Goal: Task Accomplishment & Management: Manage account settings

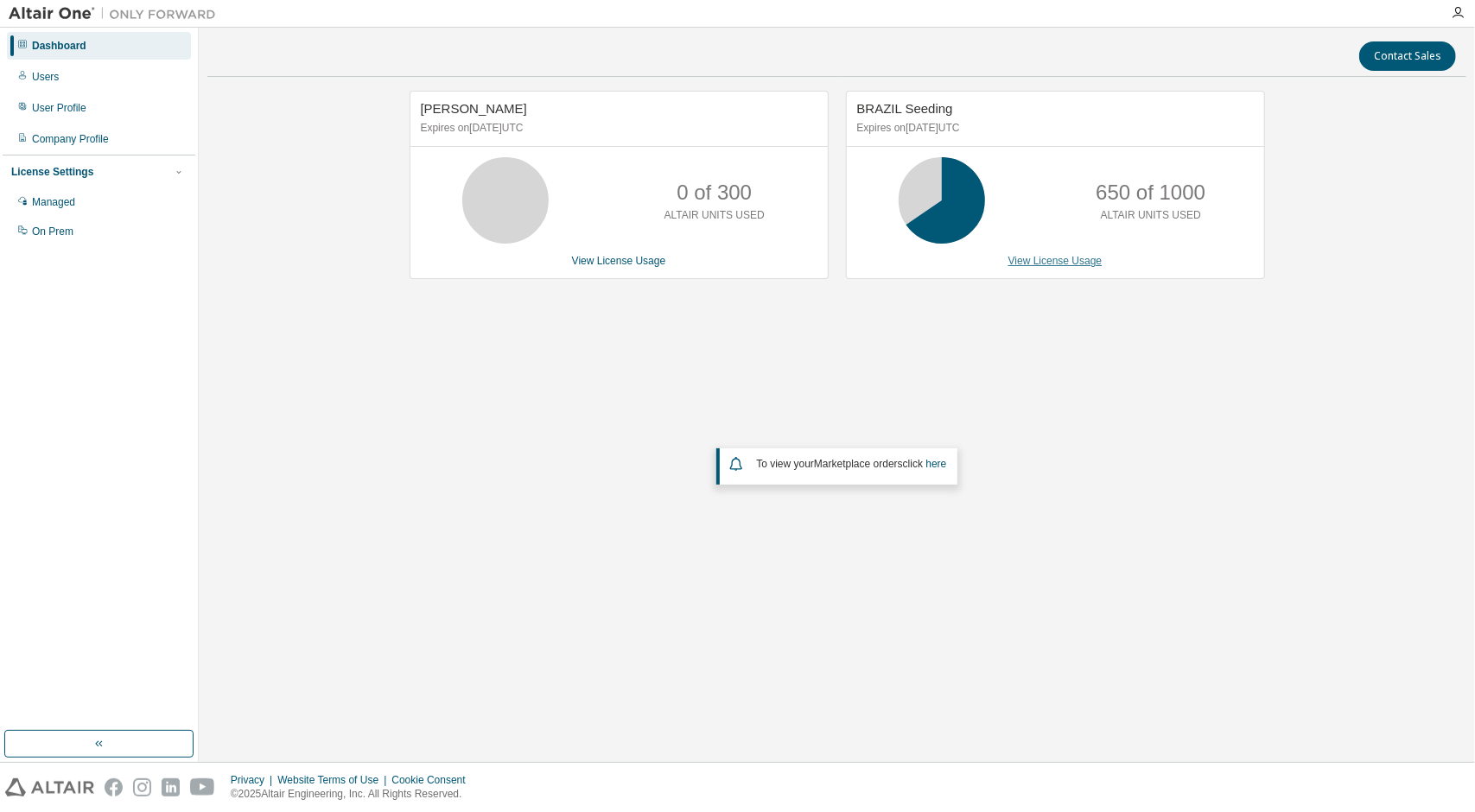
click at [1053, 256] on link "View License Usage" at bounding box center [1055, 261] width 94 height 12
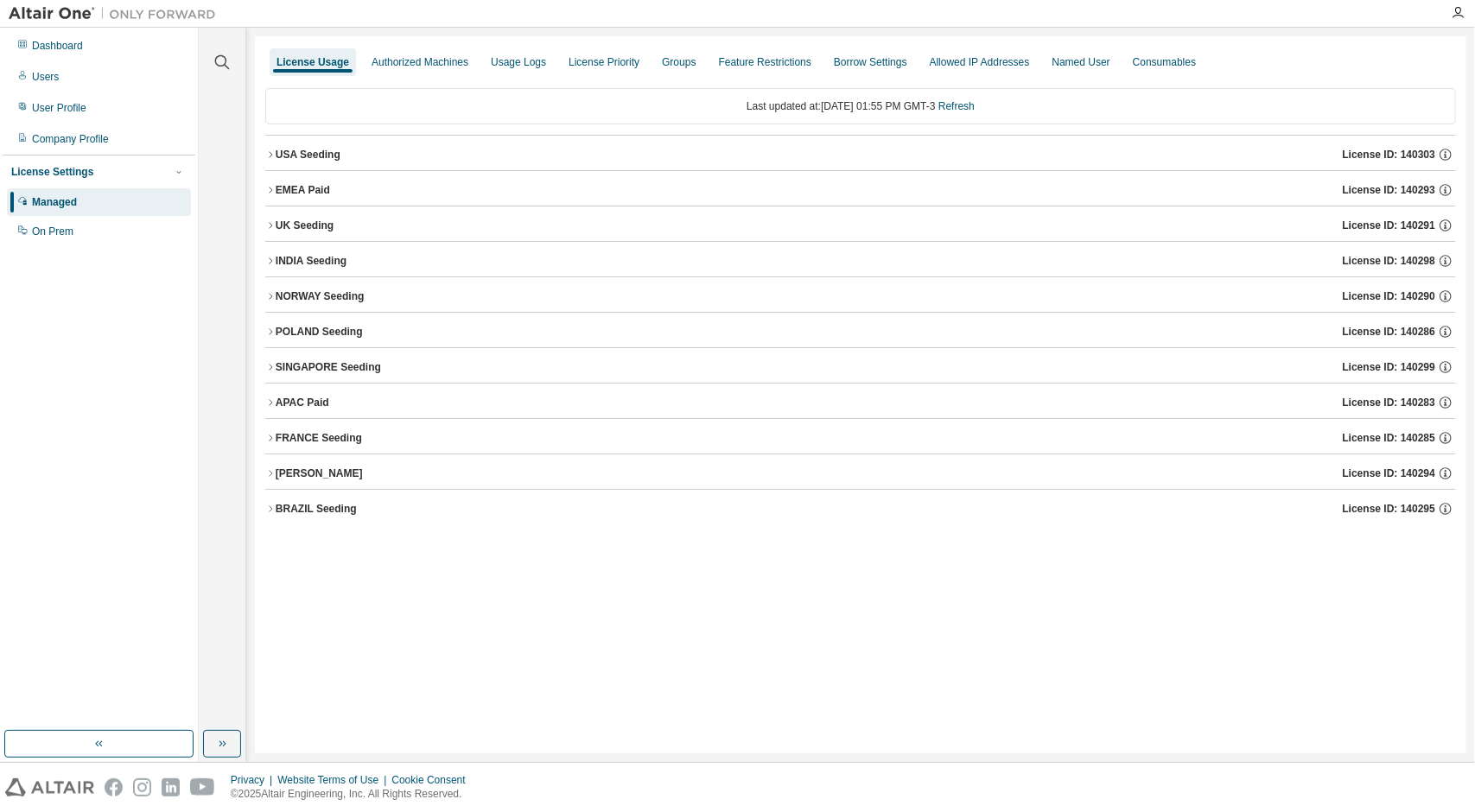
click at [270, 509] on icon "button" at bounding box center [270, 509] width 11 height 11
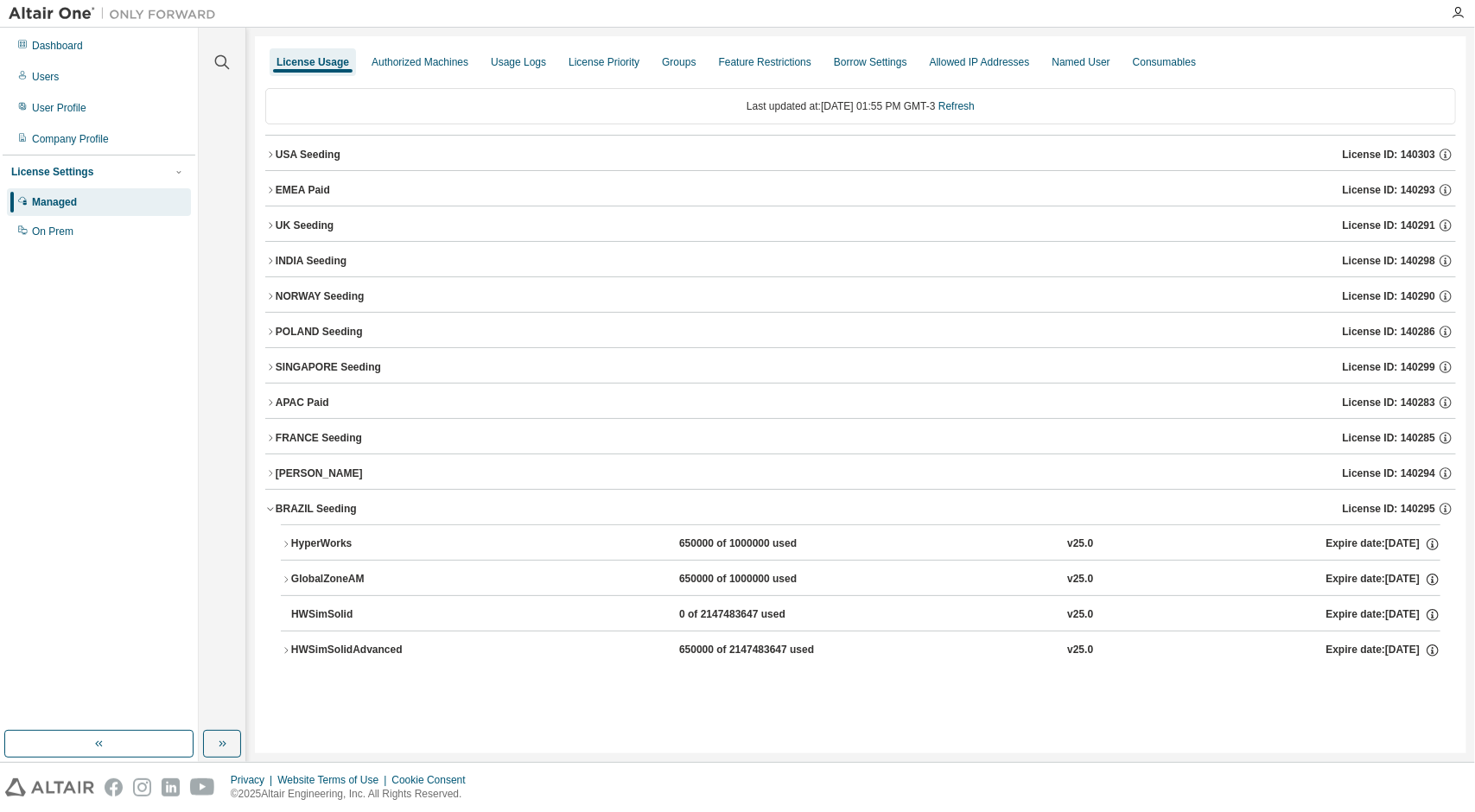
click at [285, 647] on icon "button" at bounding box center [286, 650] width 11 height 11
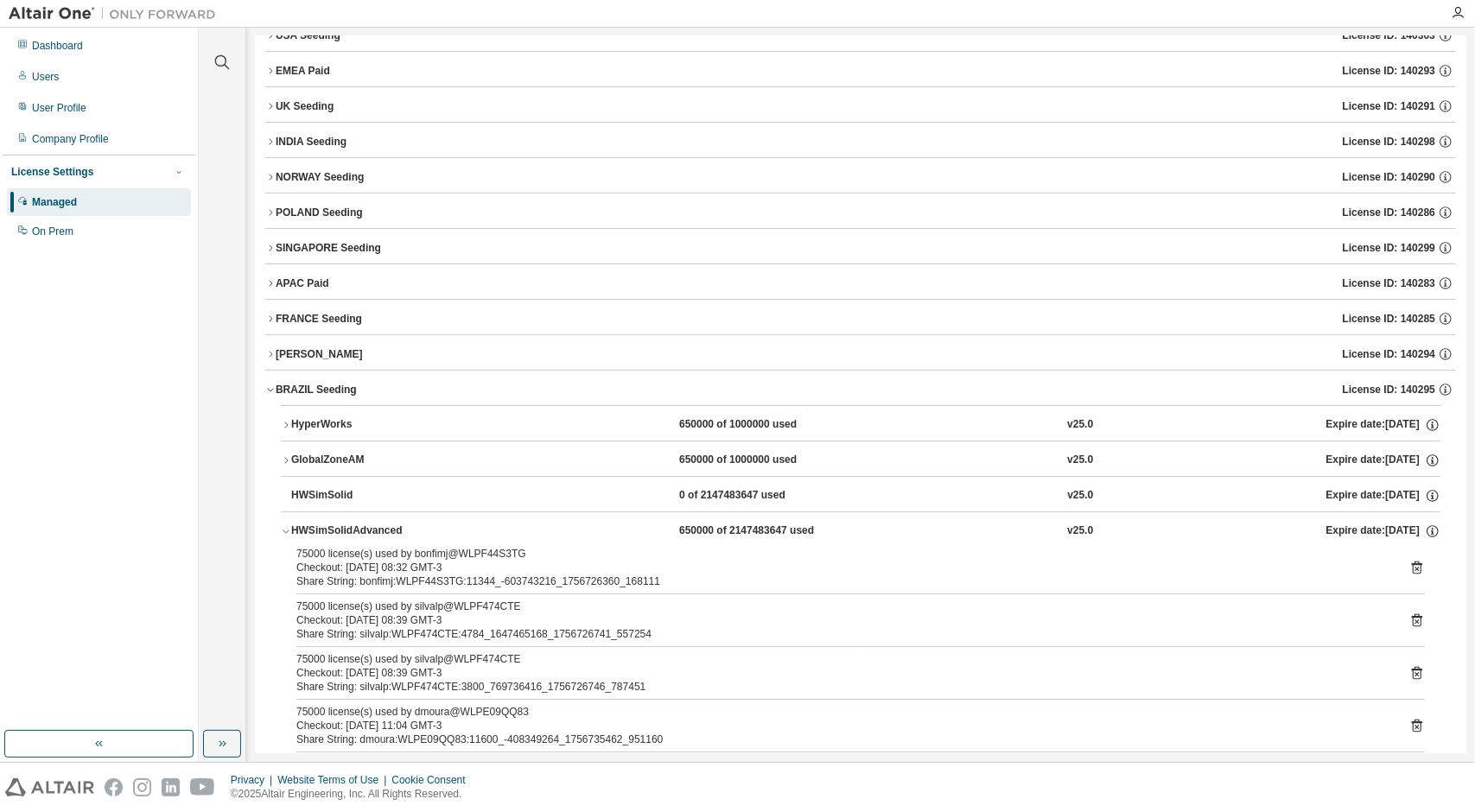
scroll to position [406, 0]
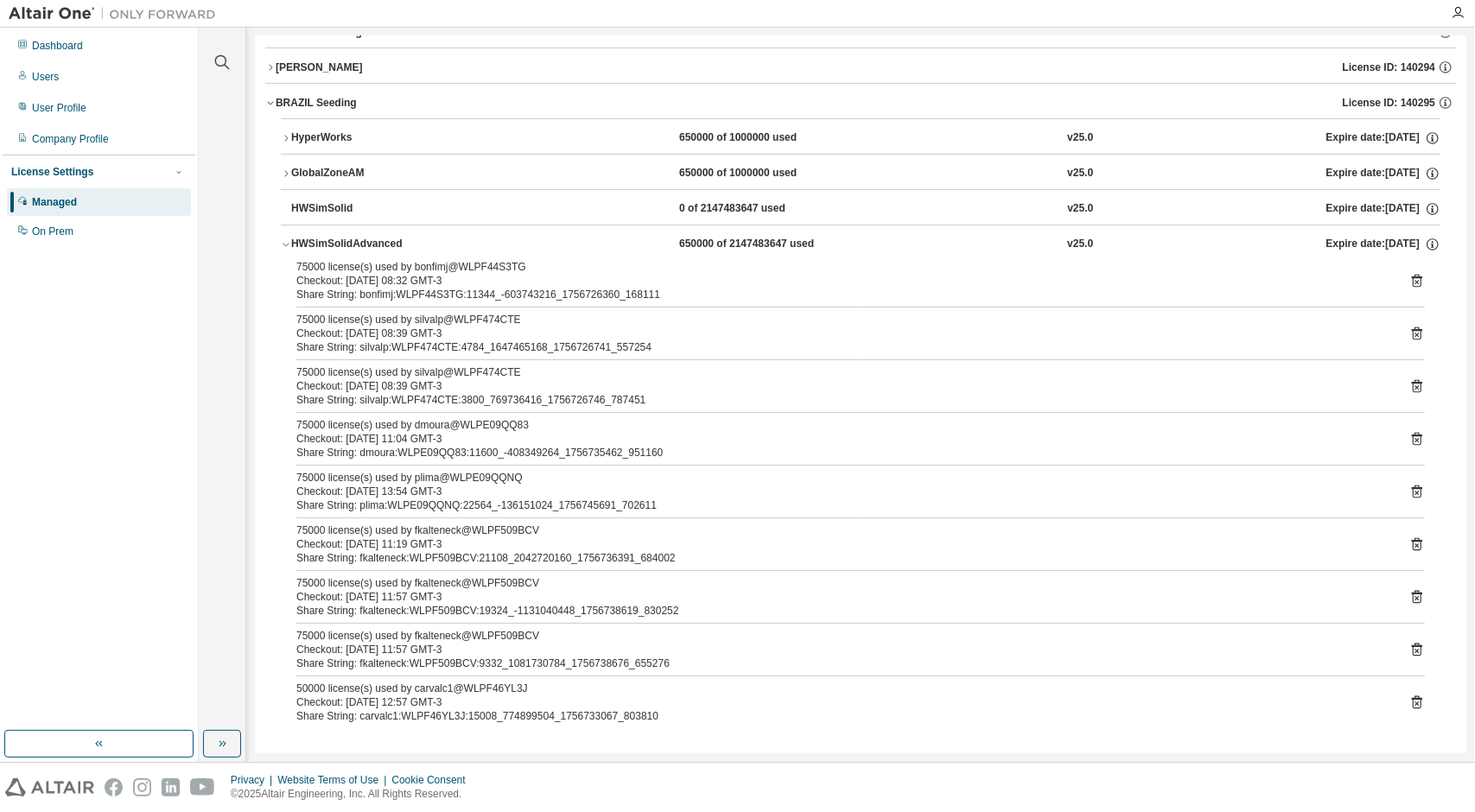
click at [286, 239] on icon "button" at bounding box center [286, 245] width 11 height 11
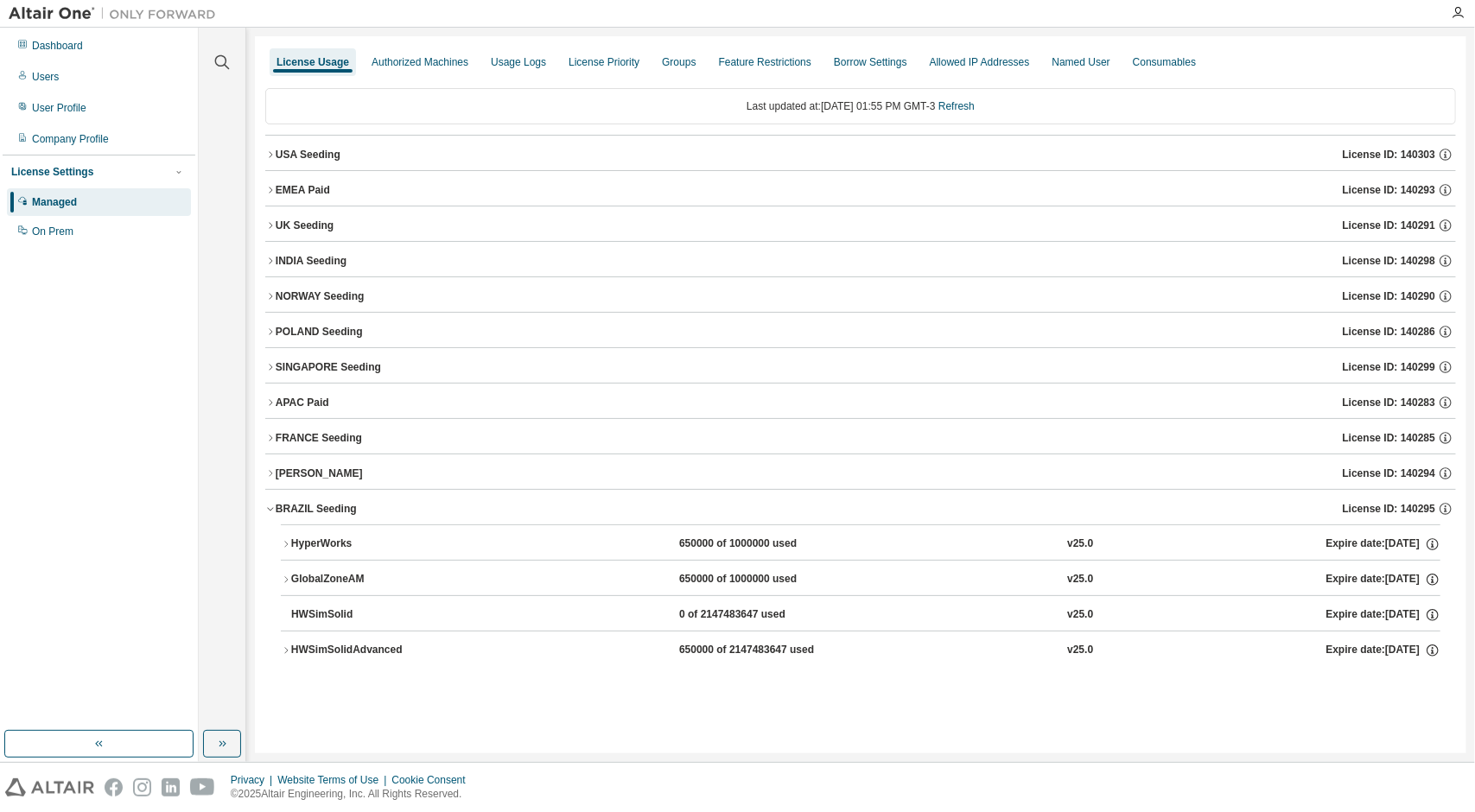
scroll to position [0, 0]
click at [290, 654] on button "HWSimSolidAdvanced 650000 of 2147483647 used v25.0 Expire date: 2025-09-30" at bounding box center [860, 650] width 1159 height 38
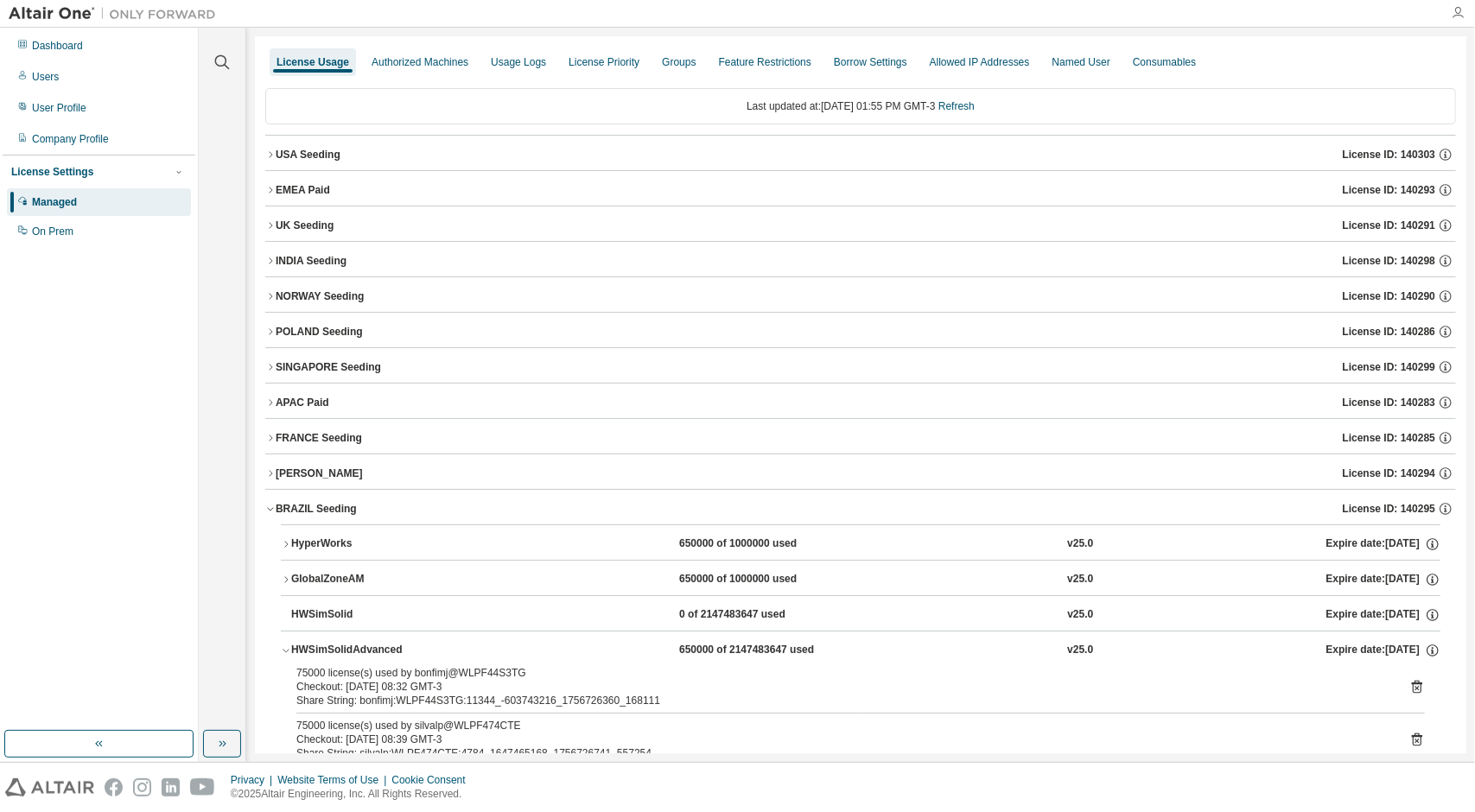
click at [1463, 13] on icon "button" at bounding box center [1458, 13] width 14 height 14
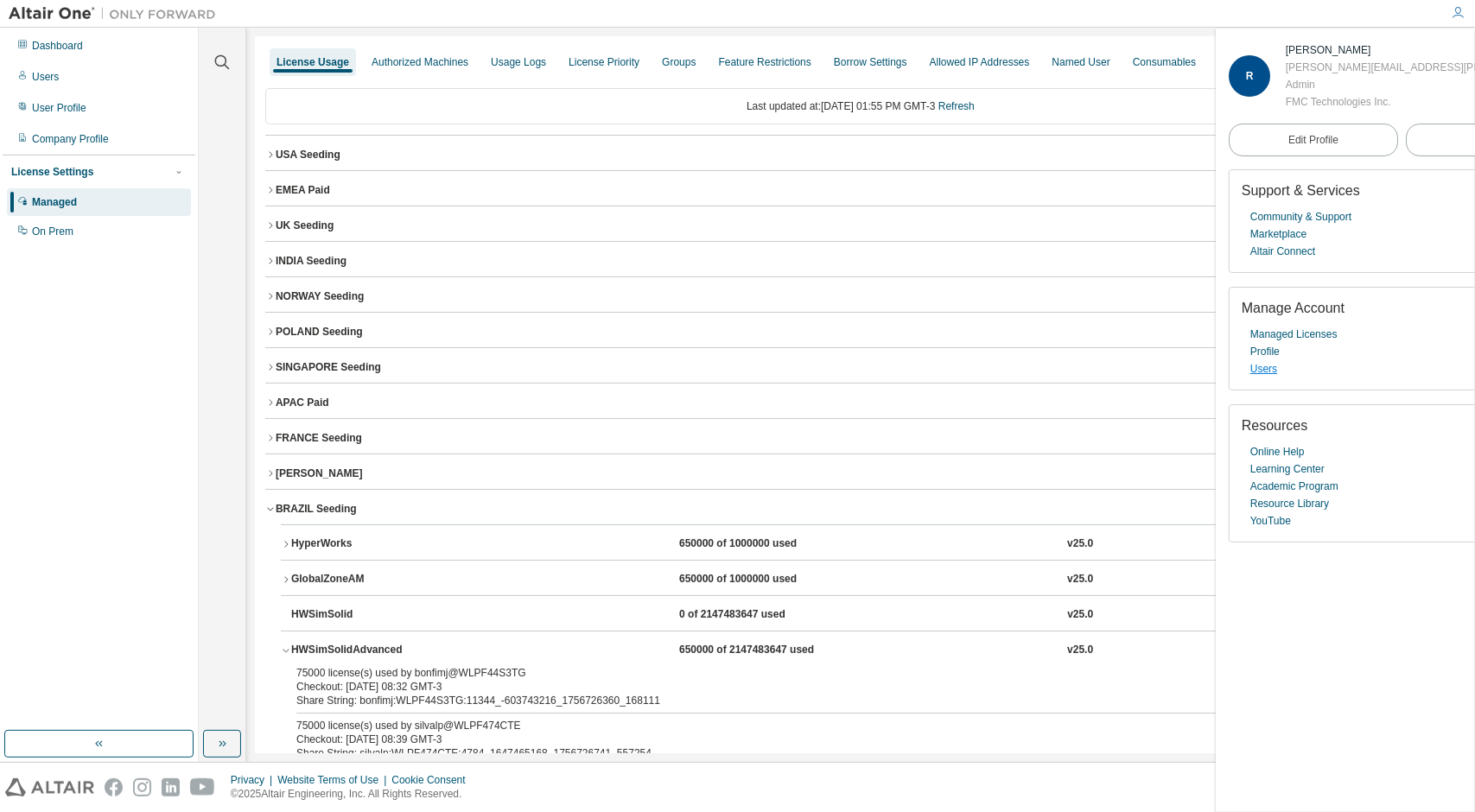
click at [1269, 365] on link "Users" at bounding box center [1263, 368] width 27 height 17
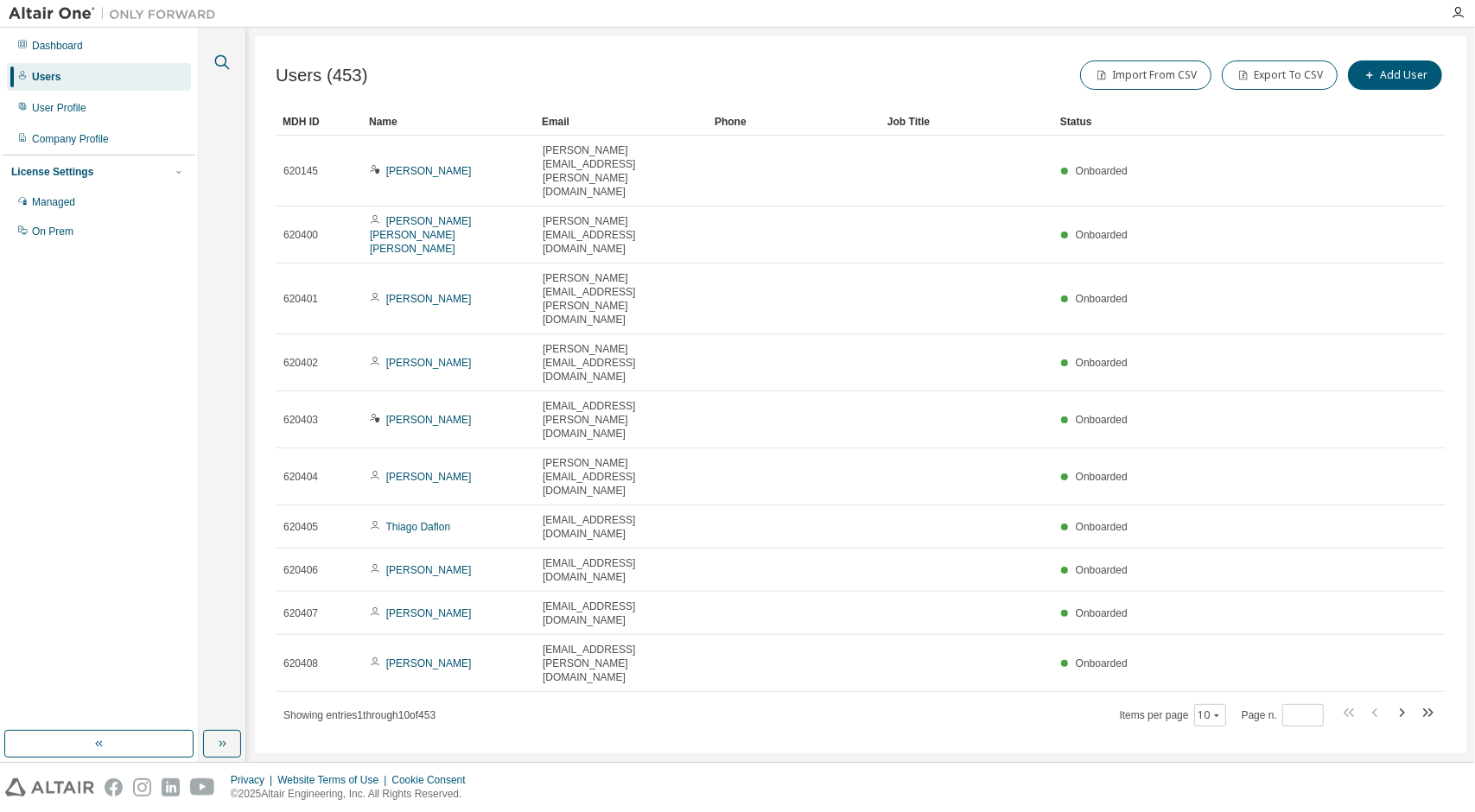
click at [225, 67] on icon "button" at bounding box center [222, 61] width 20 height 20
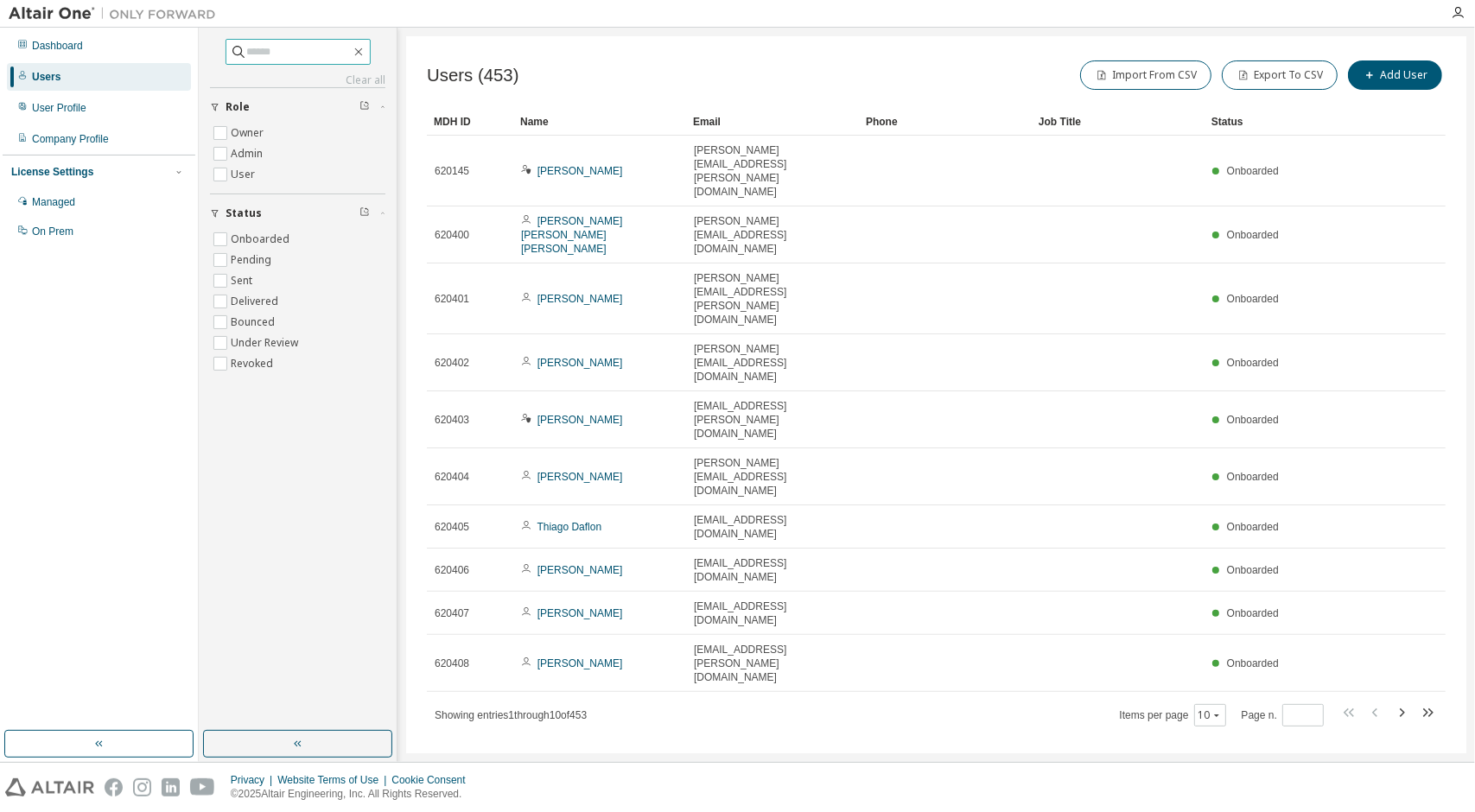
click at [278, 53] on input "text" at bounding box center [299, 52] width 104 height 17
type input "******"
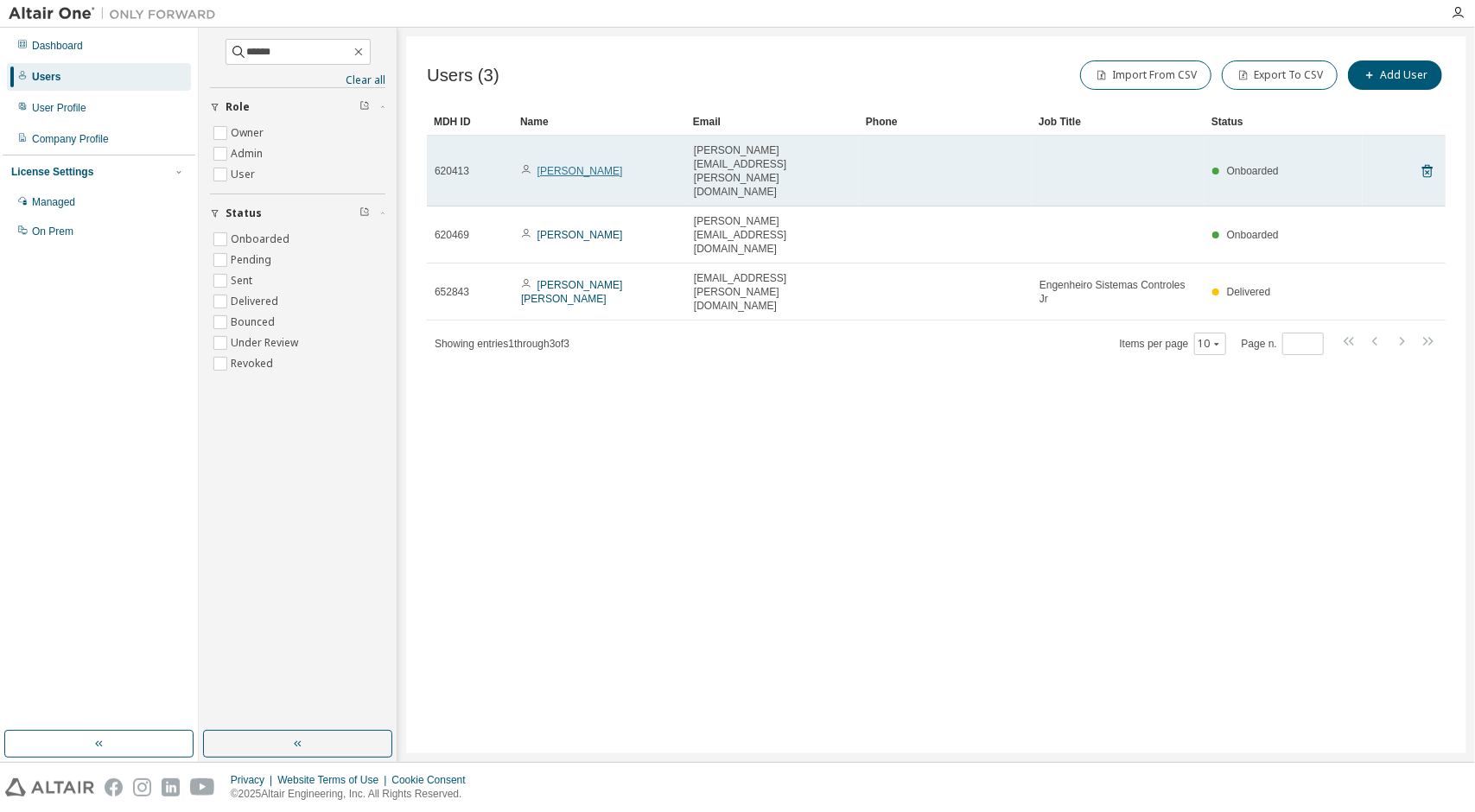
click at [572, 165] on link "Marcos Pontes" at bounding box center [580, 171] width 85 height 12
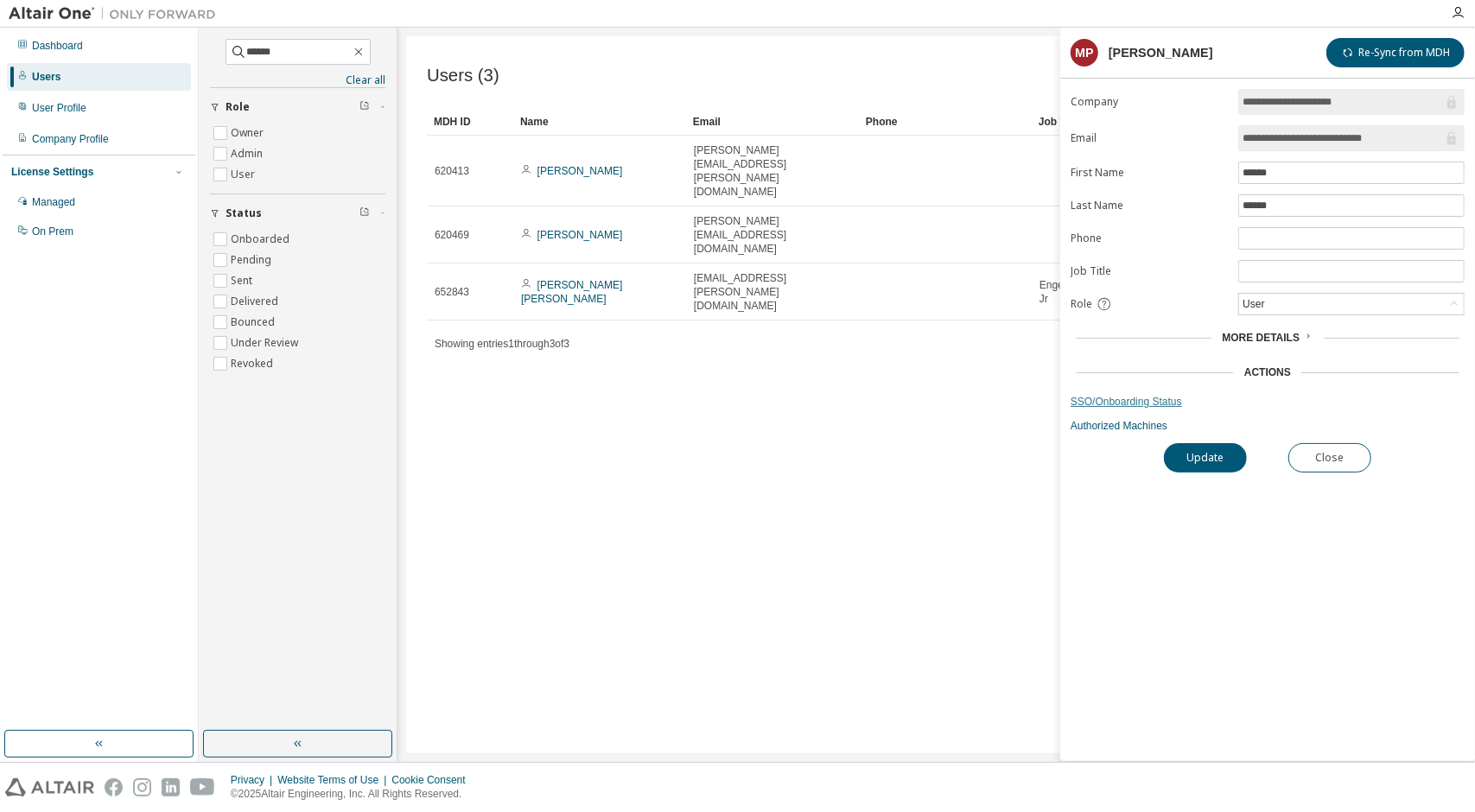
click at [1139, 403] on link "SSO/Onboarding Status" at bounding box center [1267, 402] width 394 height 14
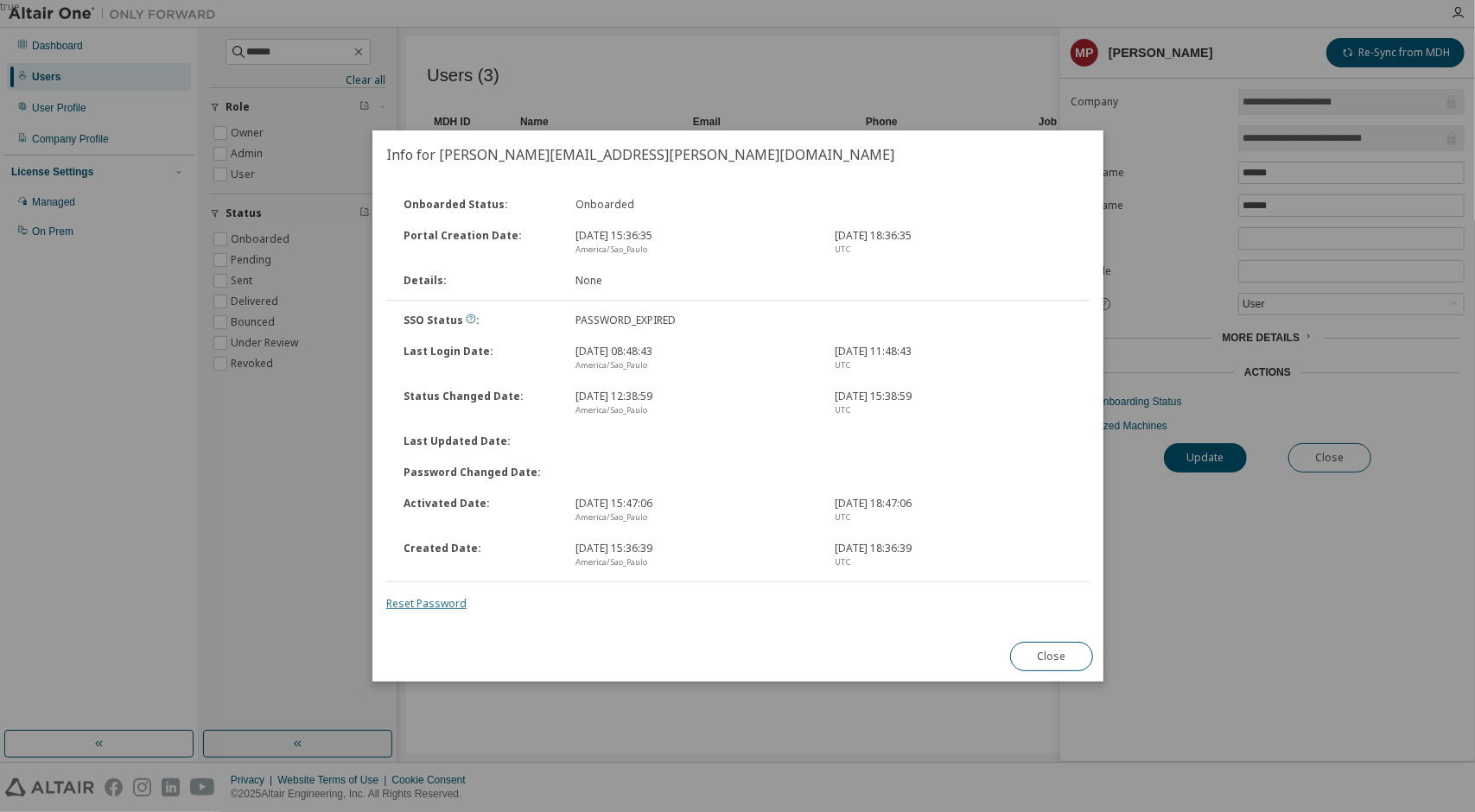
click at [424, 609] on link "Reset Password" at bounding box center [426, 603] width 80 height 15
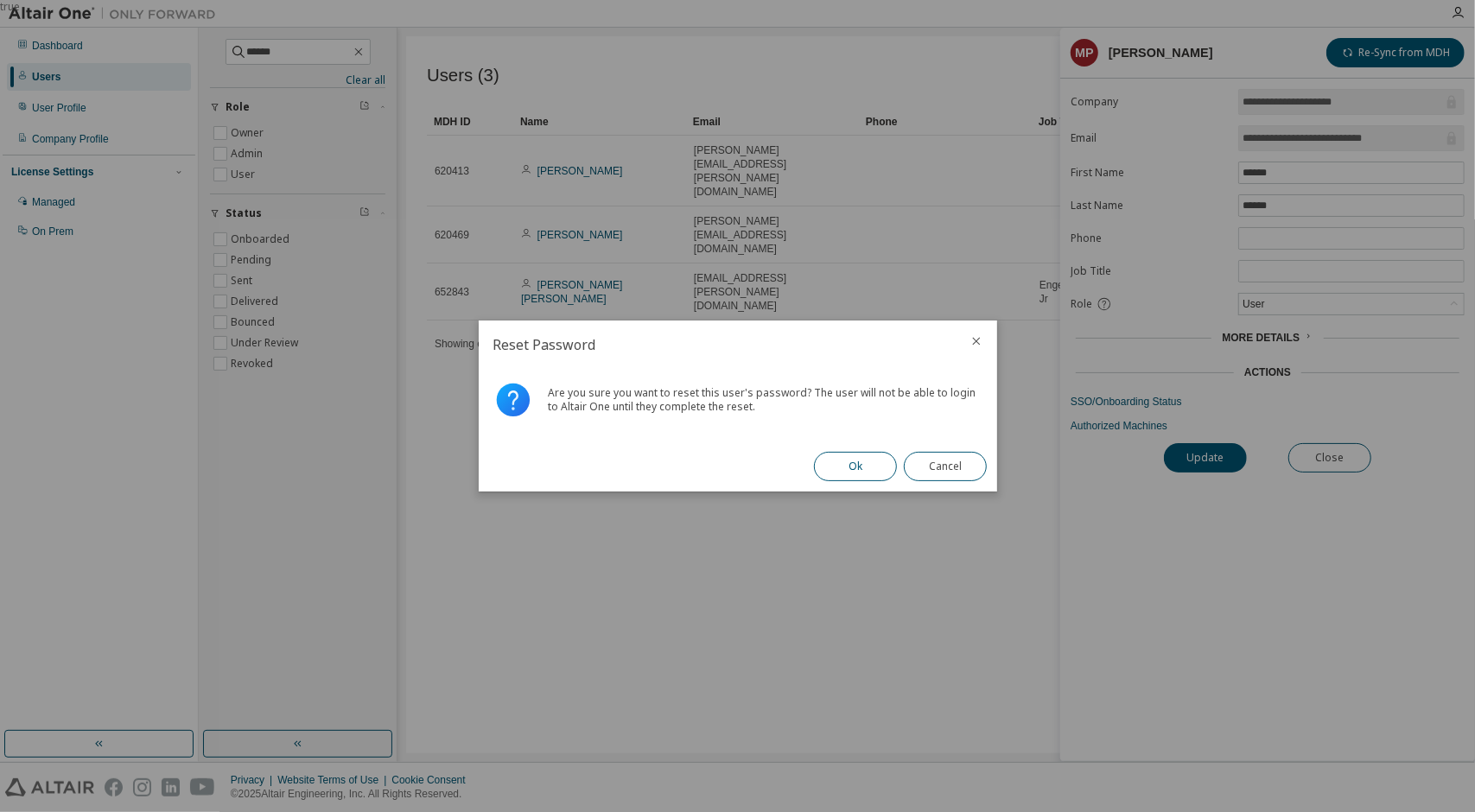
click at [864, 470] on button "Ok" at bounding box center [855, 466] width 83 height 29
click at [949, 464] on button "Close" at bounding box center [945, 466] width 83 height 29
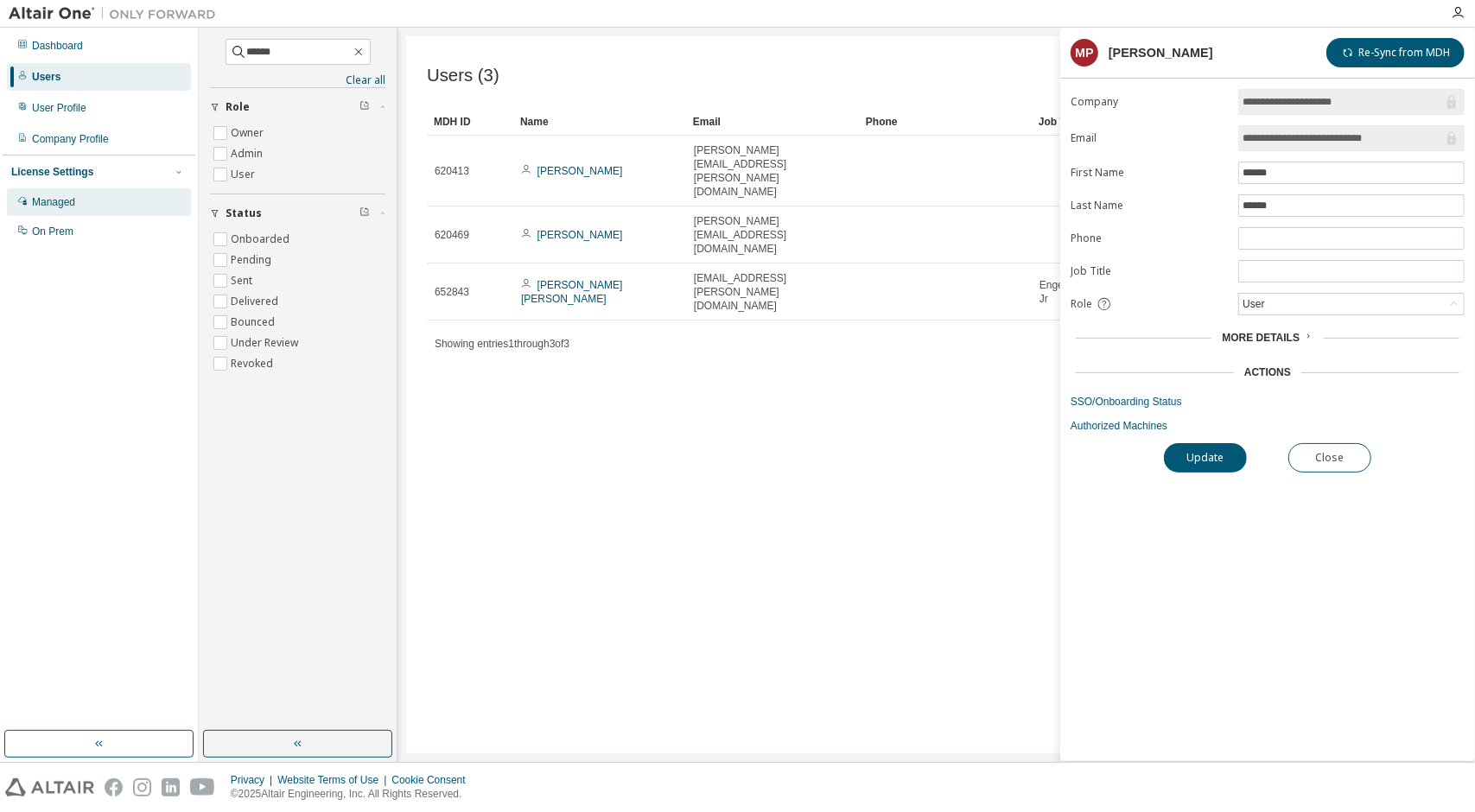
click at [74, 198] on div "Managed" at bounding box center [53, 202] width 44 height 14
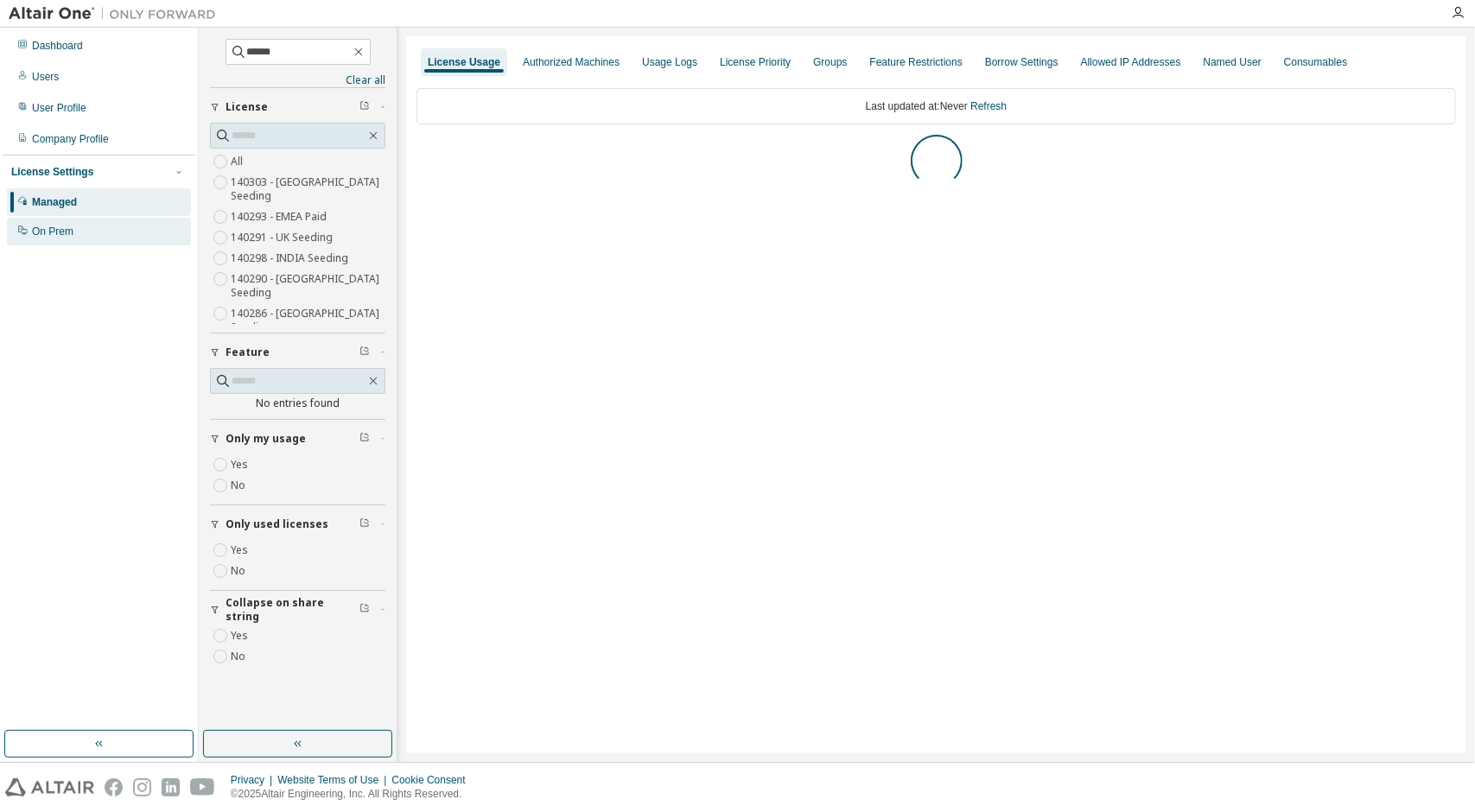
click at [76, 226] on div "On Prem" at bounding box center [99, 231] width 184 height 28
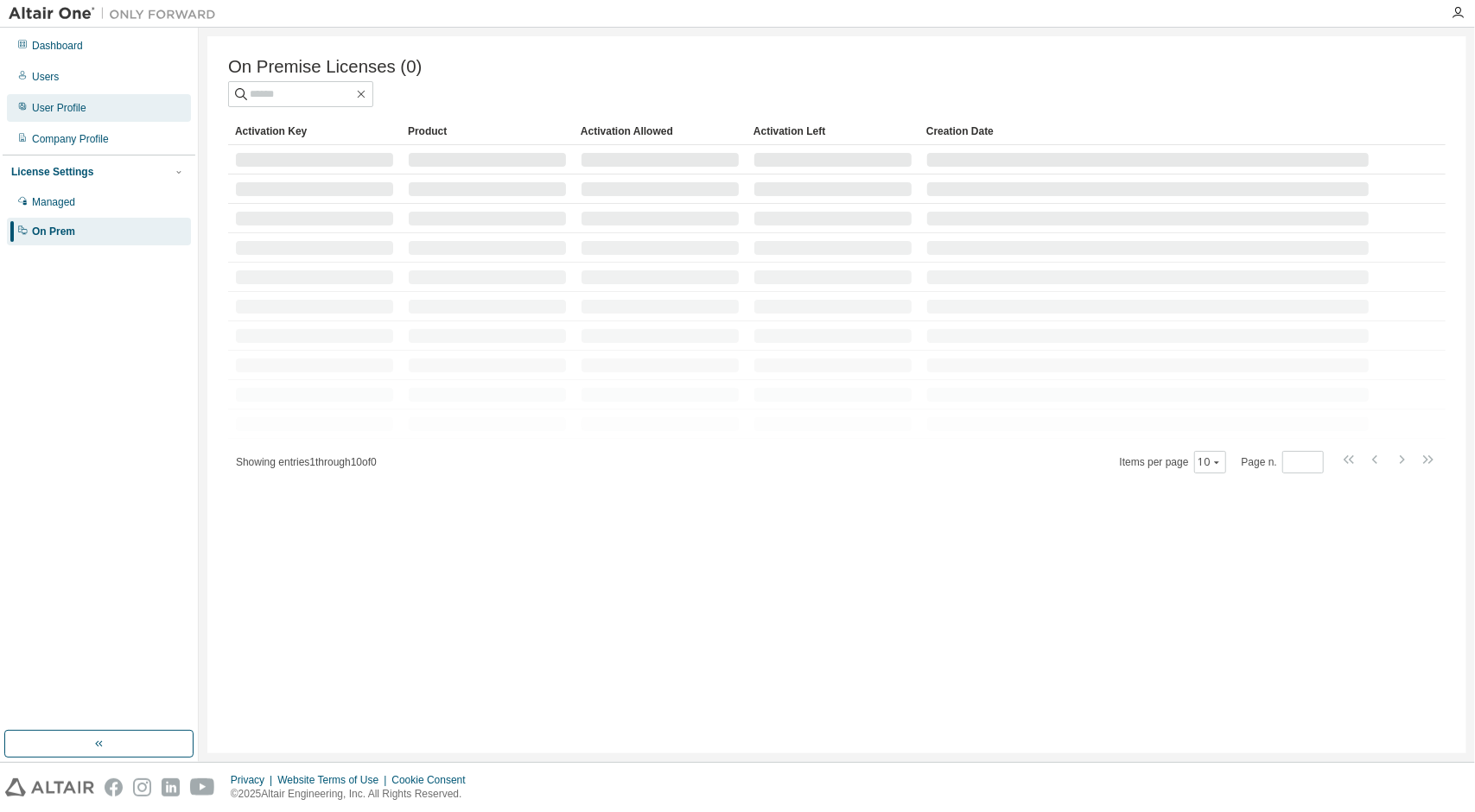
click at [55, 111] on div "User Profile" at bounding box center [59, 109] width 54 height 14
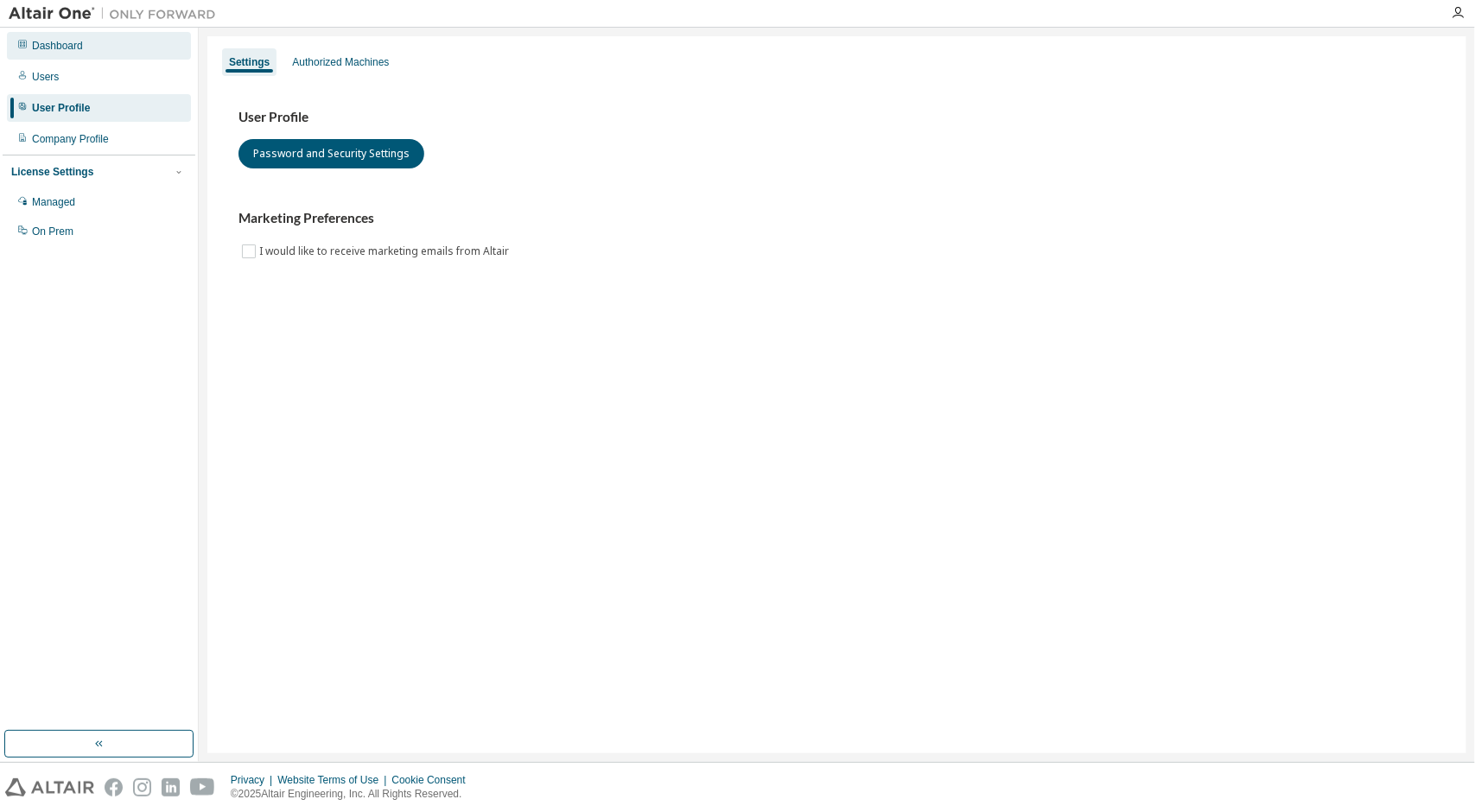
click at [69, 45] on div "Dashboard" at bounding box center [57, 46] width 51 height 14
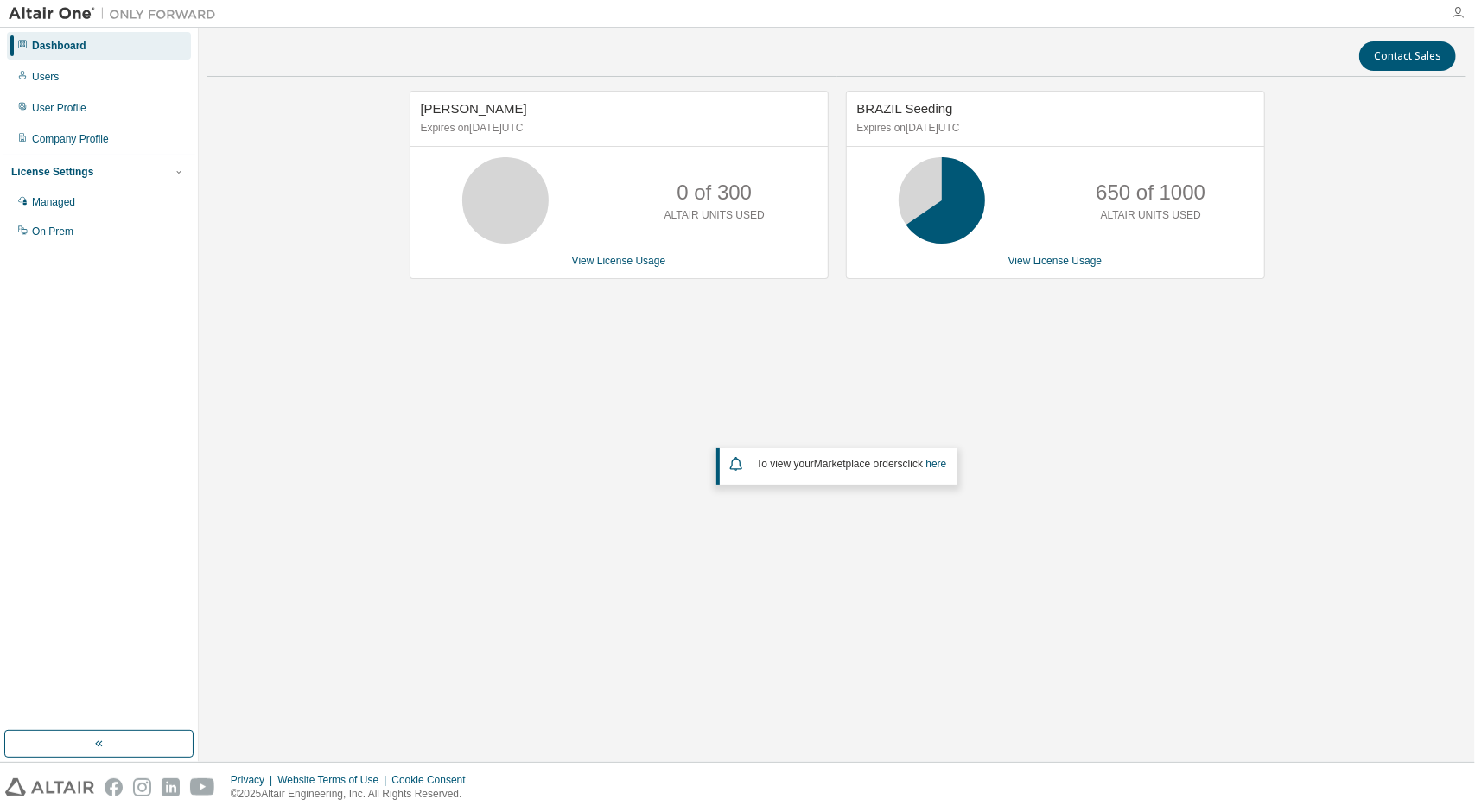
click at [1462, 15] on icon "button" at bounding box center [1458, 13] width 14 height 14
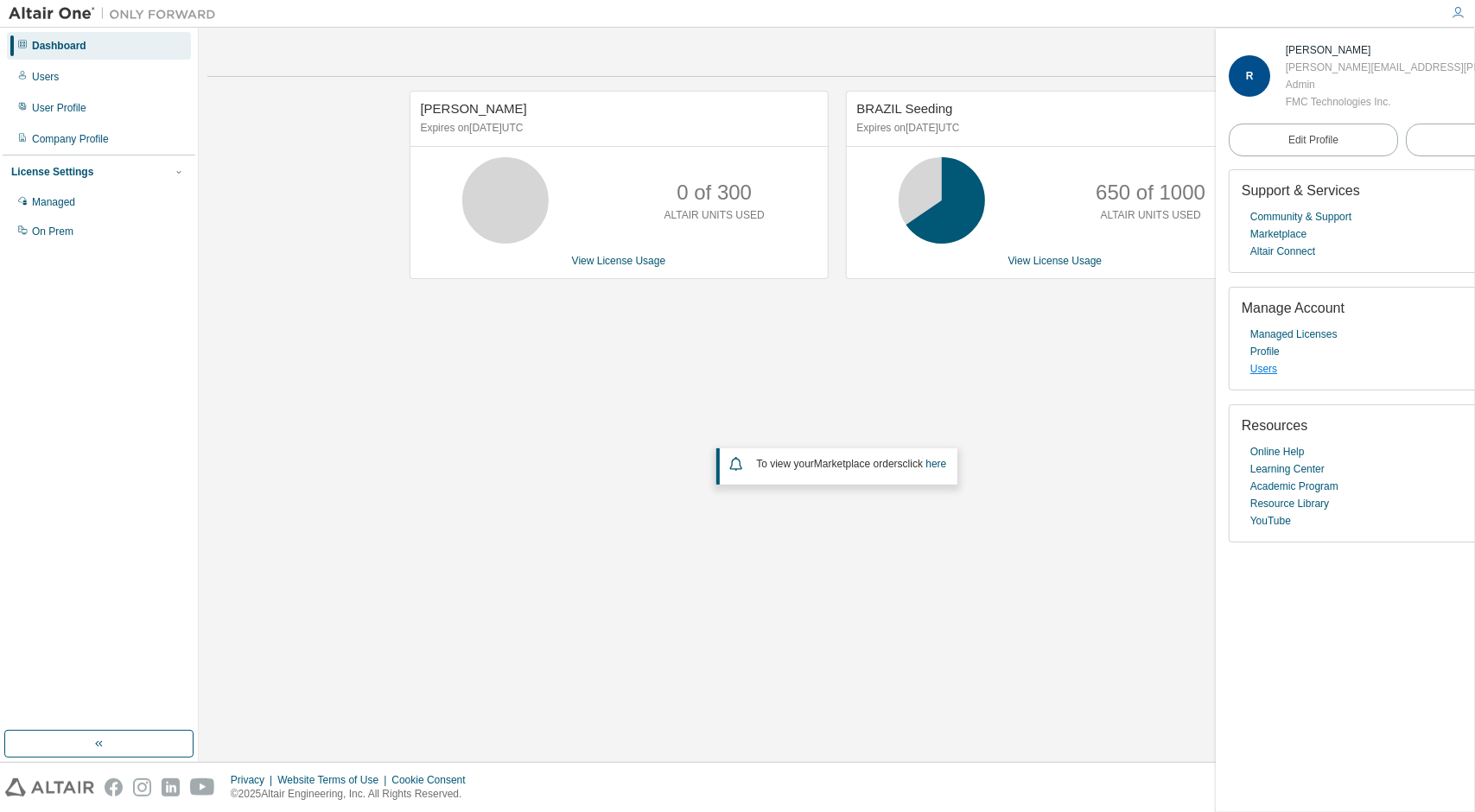
click at [1268, 370] on link "Users" at bounding box center [1263, 368] width 27 height 17
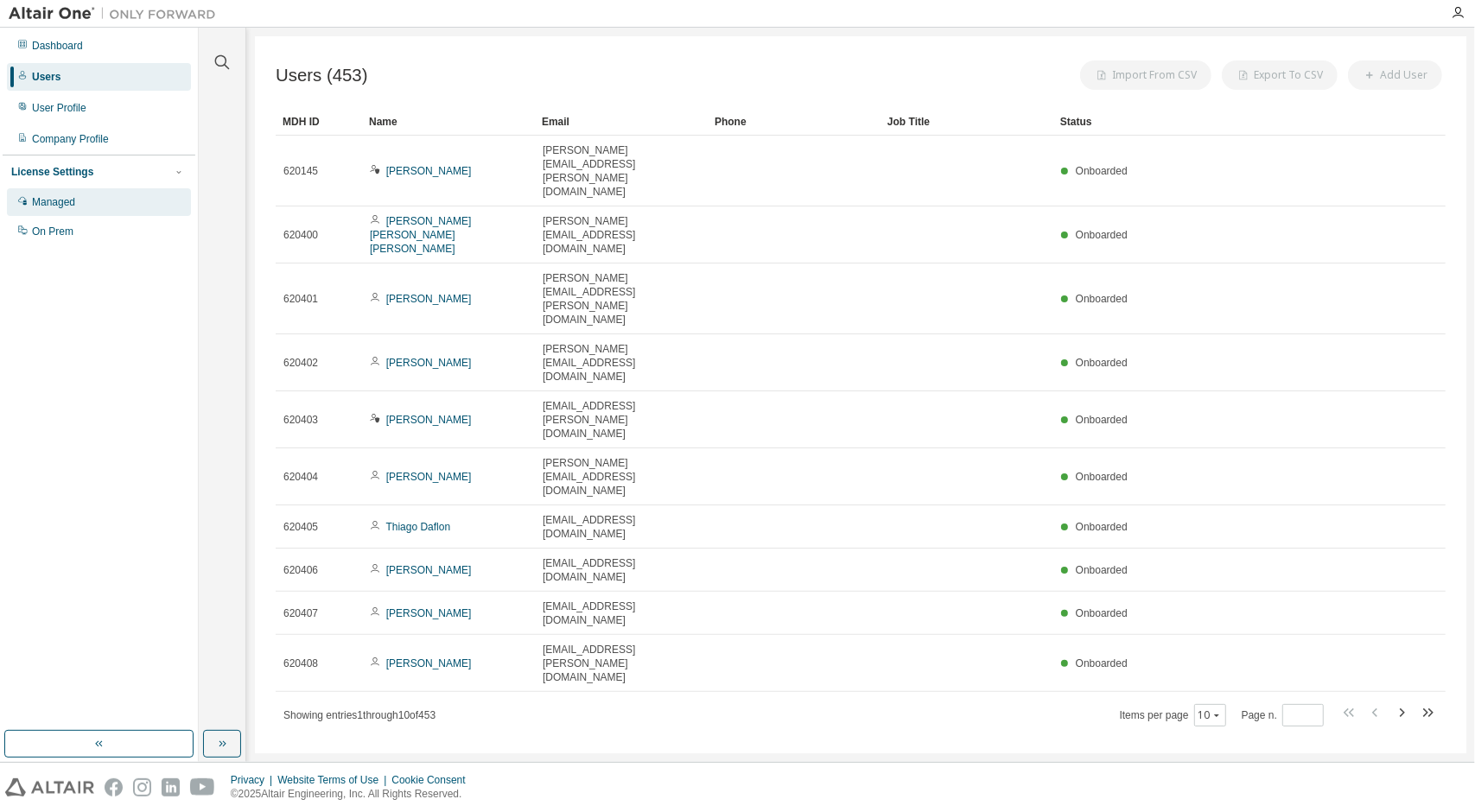
click at [62, 205] on div "Managed" at bounding box center [53, 202] width 44 height 14
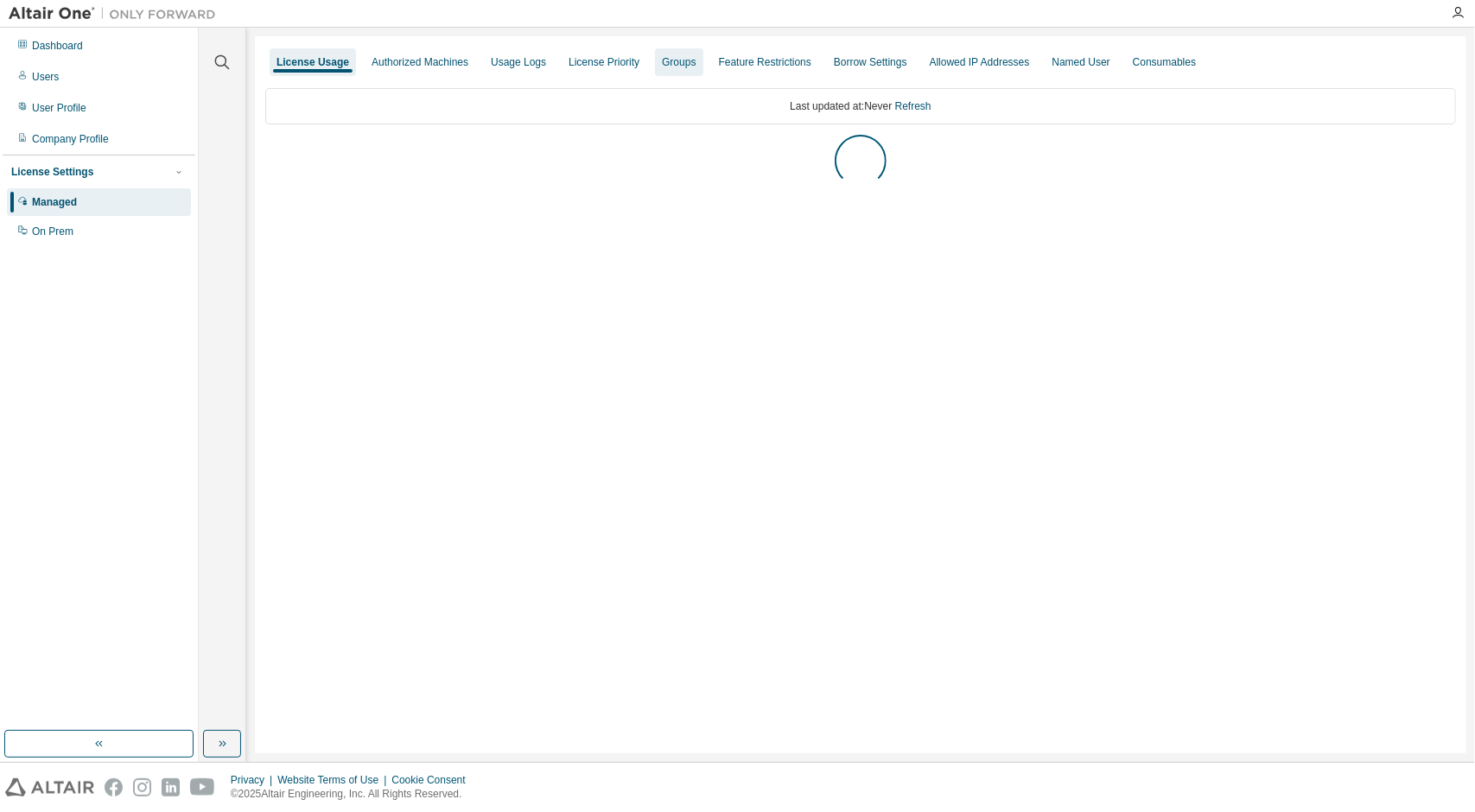
click at [676, 68] on div "Groups" at bounding box center [679, 62] width 34 height 14
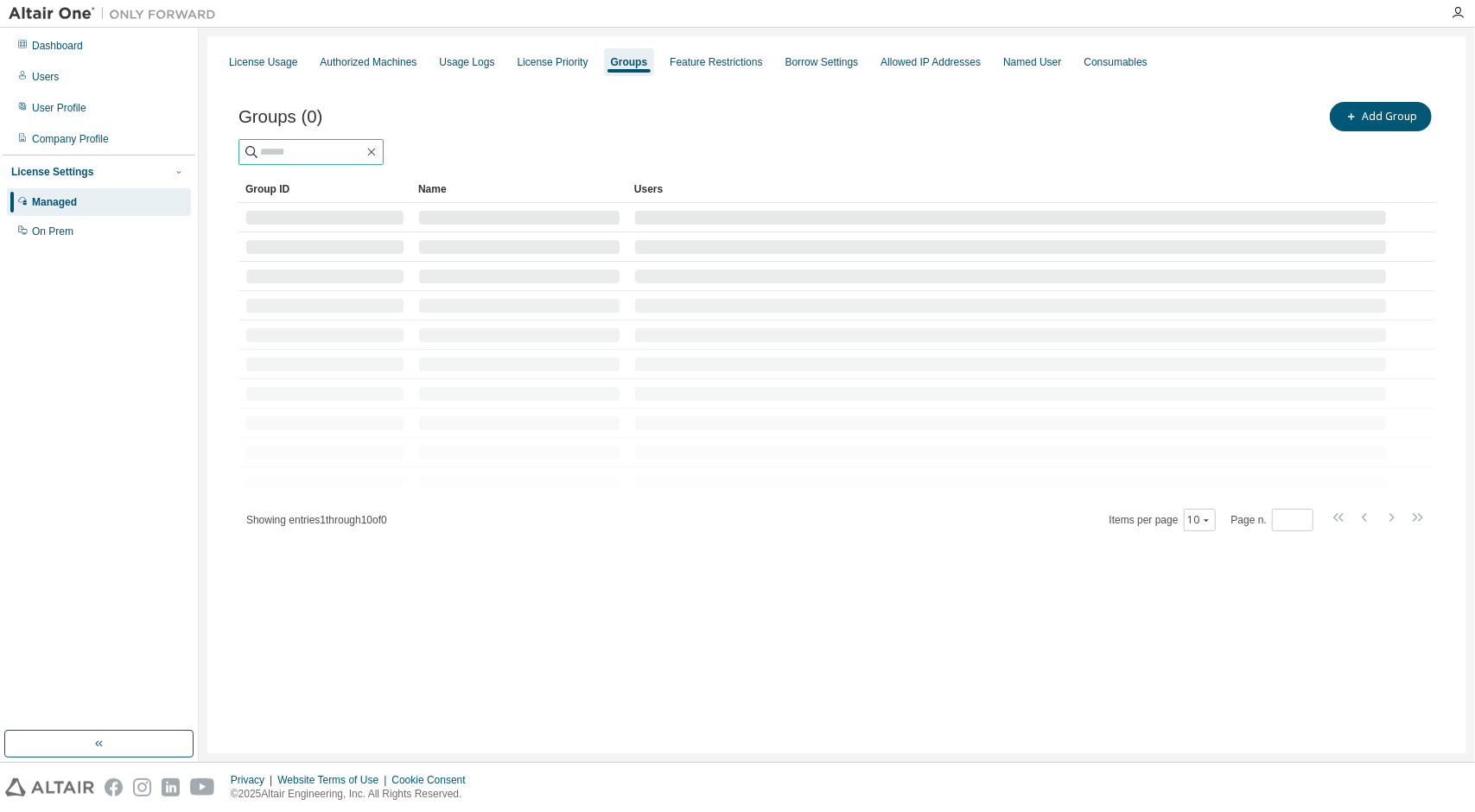
click at [351, 157] on input "text" at bounding box center [311, 151] width 104 height 17
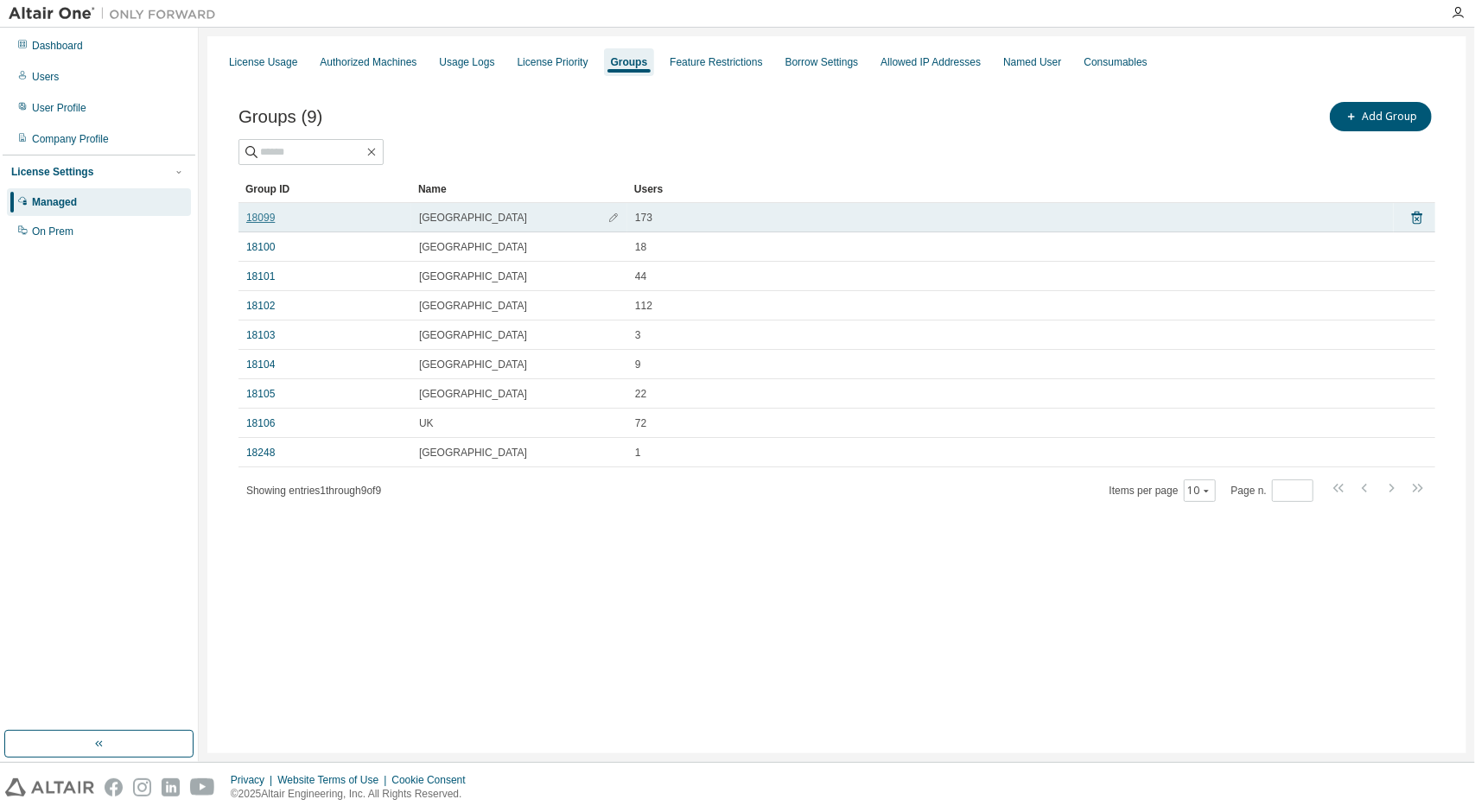
click at [268, 219] on link "18099" at bounding box center [261, 218] width 28 height 14
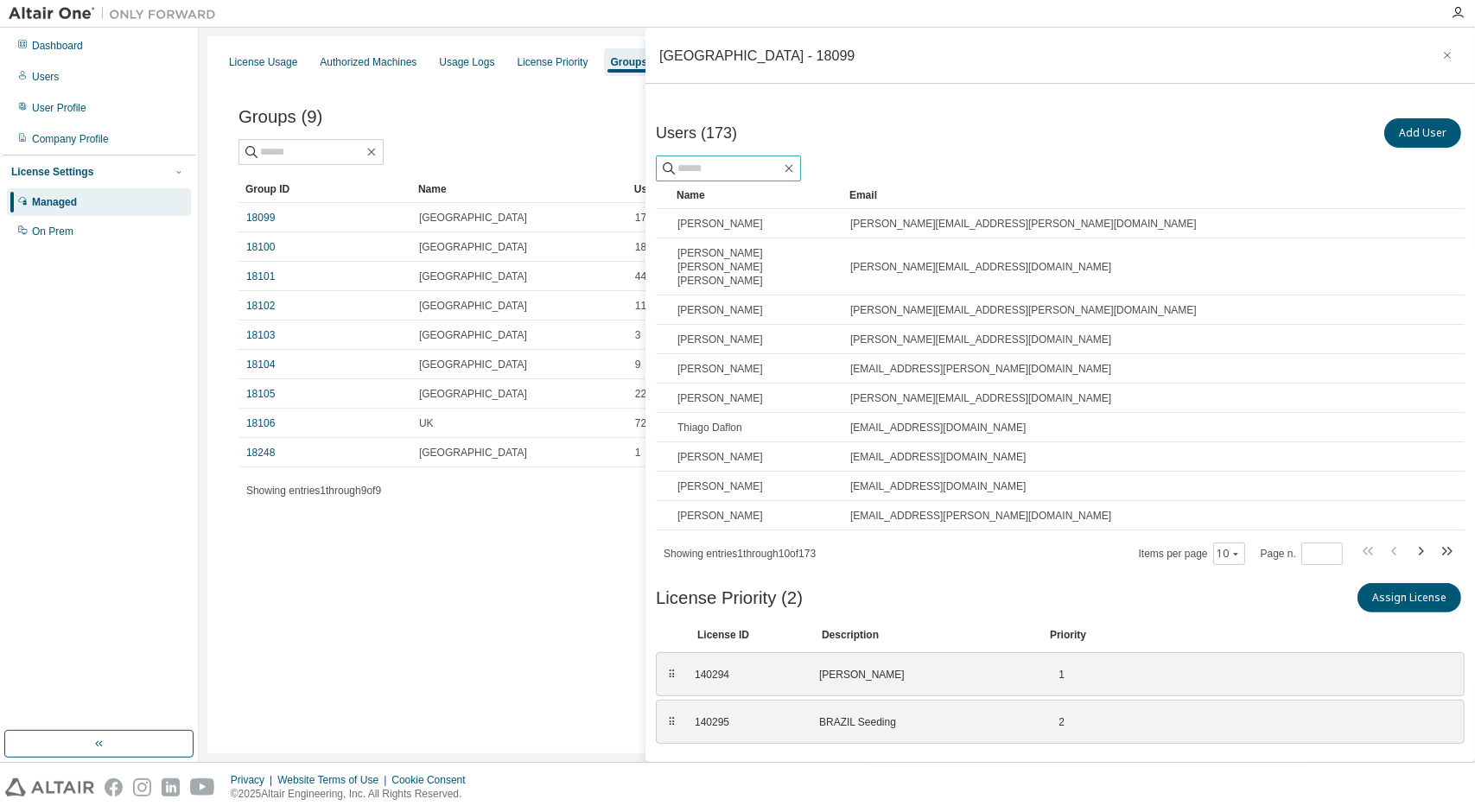
click at [781, 173] on input "text" at bounding box center [729, 168] width 104 height 17
type input "******"
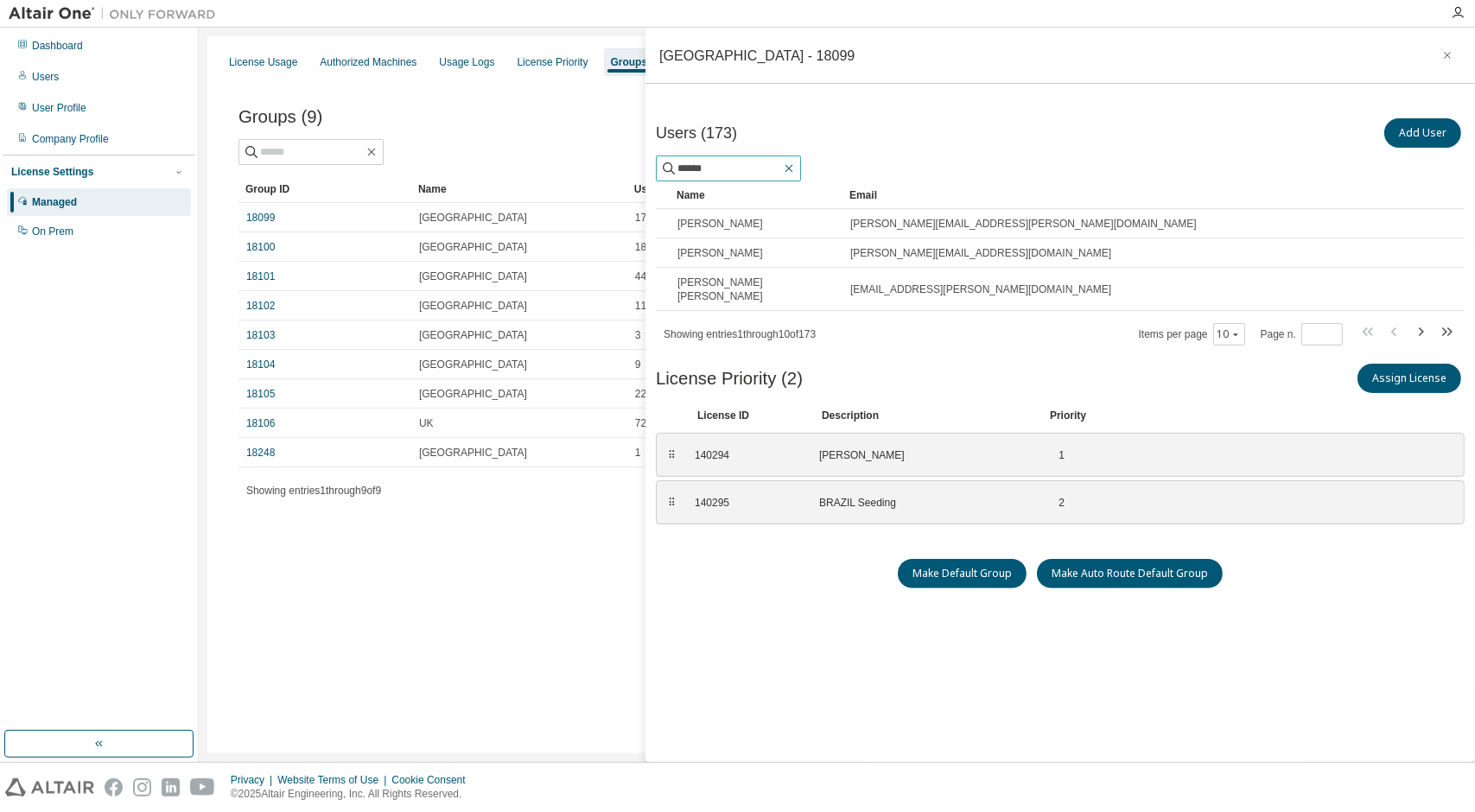
click at [795, 168] on icon "button" at bounding box center [789, 169] width 14 height 14
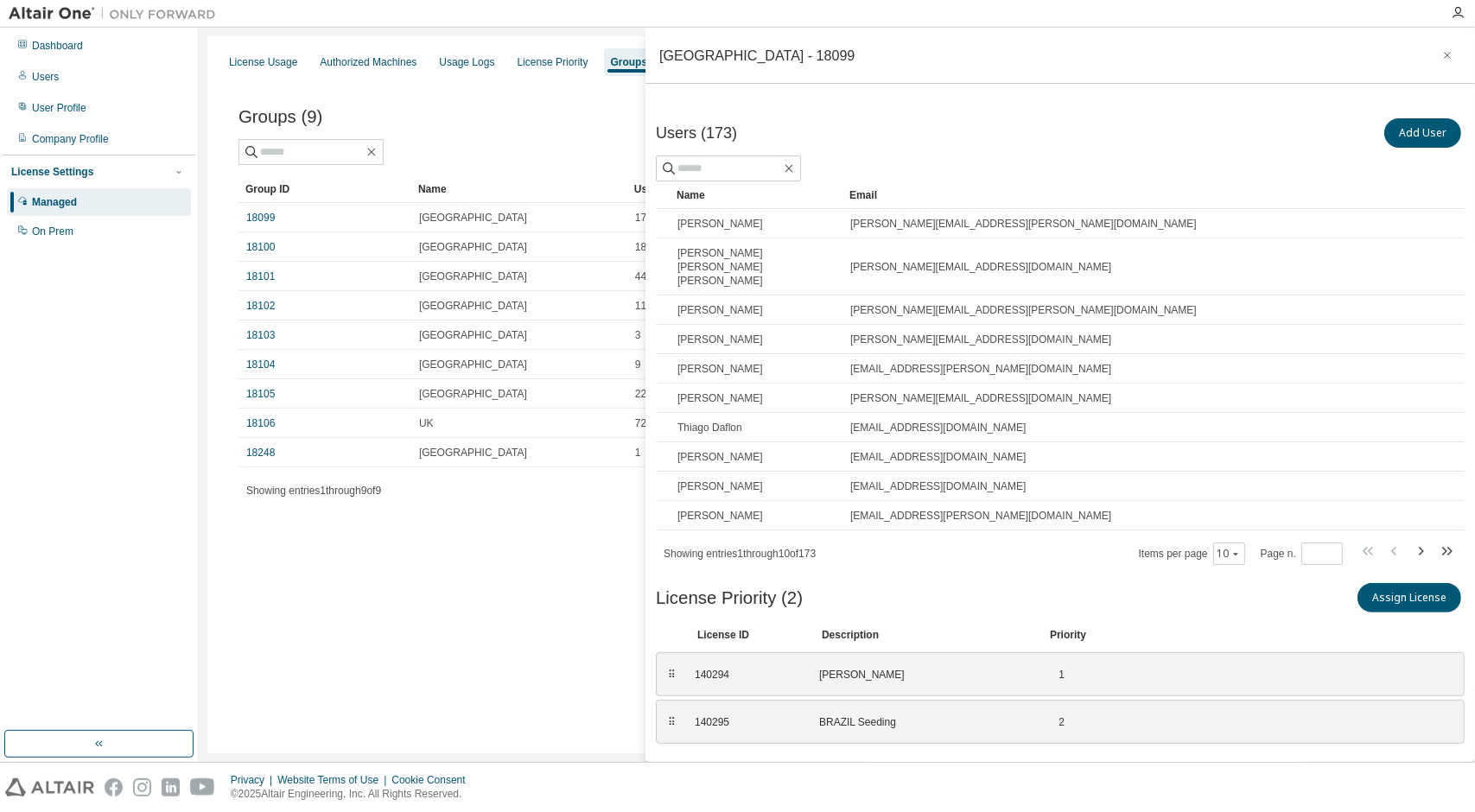
click at [1433, 51] on button "button" at bounding box center [1447, 55] width 28 height 28
